Goal: Information Seeking & Learning: Check status

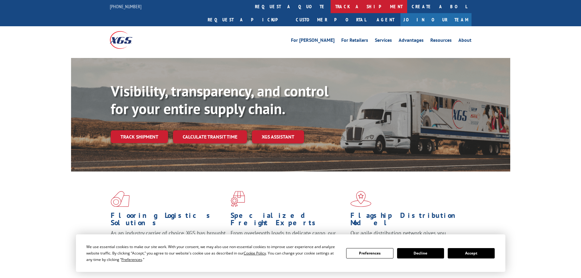
click at [331, 8] on link "track a shipment" at bounding box center [369, 6] width 77 height 13
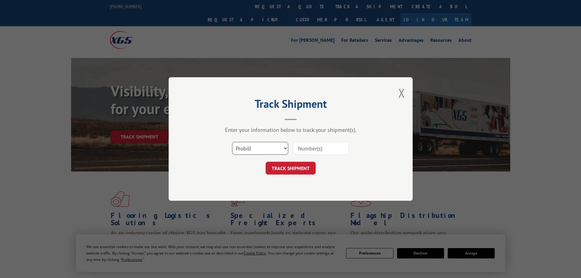
click at [242, 152] on select "Select category... Probill BOL PO" at bounding box center [260, 148] width 56 height 13
click at [232, 142] on select "Select category... Probill BOL PO" at bounding box center [260, 148] width 56 height 13
click at [253, 146] on select "Select category... Probill BOL PO" at bounding box center [260, 148] width 56 height 13
select select "bol"
click at [232, 142] on select "Select category... Probill BOL PO" at bounding box center [260, 148] width 56 height 13
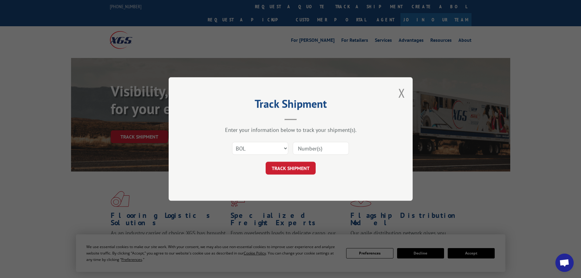
click at [304, 152] on input at bounding box center [321, 148] width 56 height 13
type input "1307546"
click button "TRACK SHIPMENT" at bounding box center [291, 168] width 50 height 13
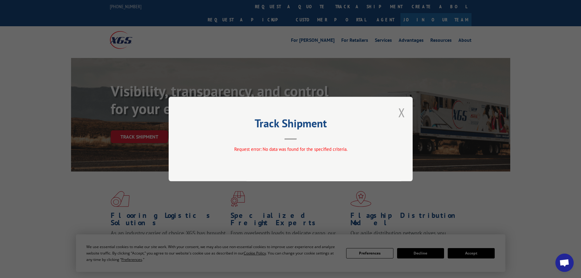
click at [402, 115] on button "Close modal" at bounding box center [401, 112] width 7 height 16
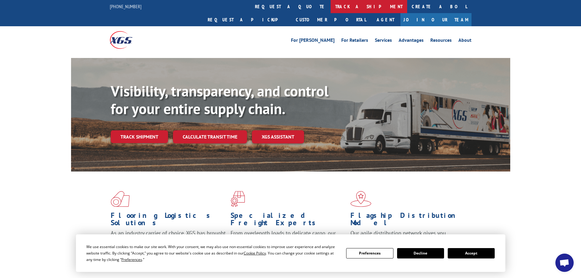
click at [331, 1] on link "track a shipment" at bounding box center [369, 6] width 77 height 13
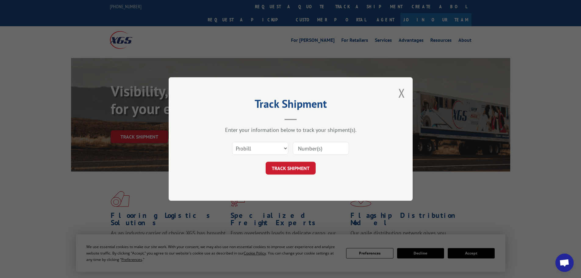
click at [321, 144] on input at bounding box center [321, 148] width 56 height 13
click at [263, 148] on select "Select category... Probill BOL PO" at bounding box center [260, 148] width 56 height 13
select select "bol"
click at [232, 142] on select "Select category... Probill BOL PO" at bounding box center [260, 148] width 56 height 13
click at [318, 149] on input at bounding box center [321, 148] width 56 height 13
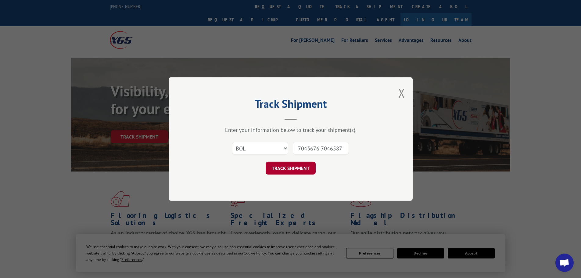
type input "7043676 7046587"
click at [301, 168] on button "TRACK SHIPMENT" at bounding box center [291, 168] width 50 height 13
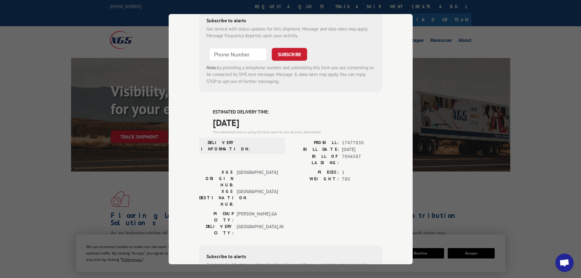
scroll to position [224, 0]
